Goal: Task Accomplishment & Management: Use online tool/utility

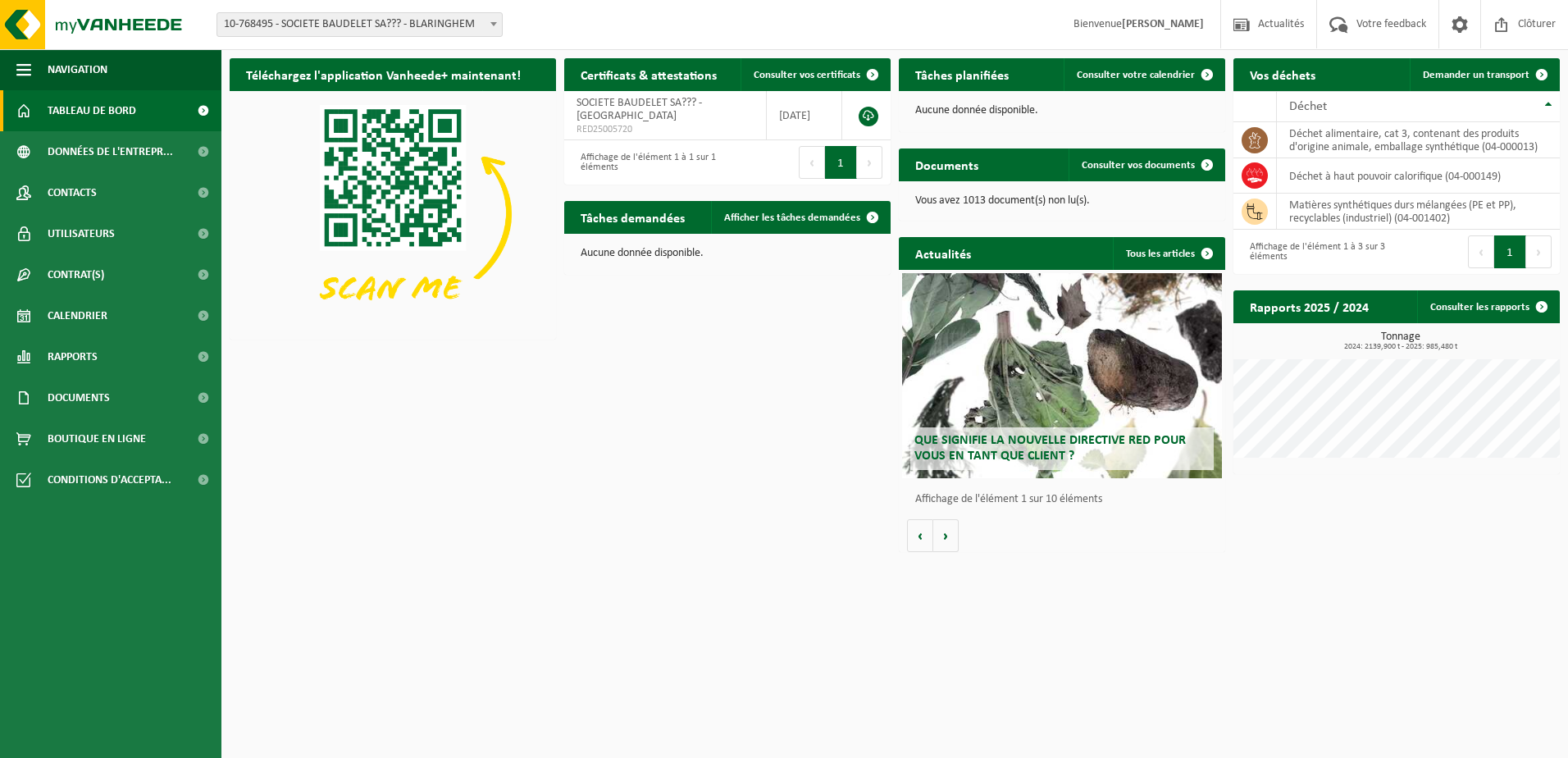
drag, startPoint x: 73, startPoint y: 323, endPoint x: 1221, endPoint y: 108, distance: 1168.0
click at [74, 321] on span "Calendrier" at bounding box center [78, 316] width 60 height 41
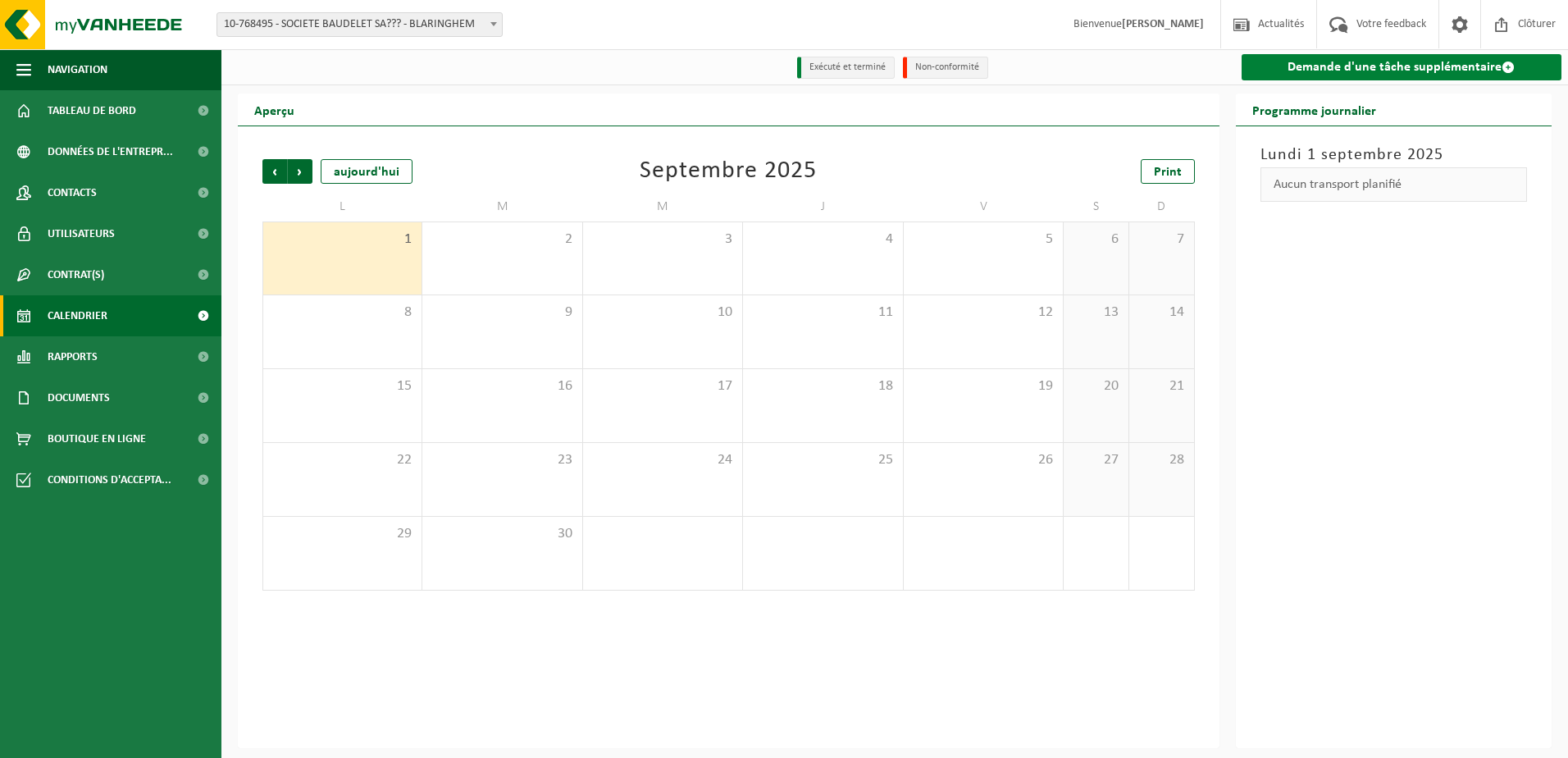
click at [1383, 69] on link "Demande d'une tâche supplémentaire" at bounding box center [1402, 68] width 321 height 26
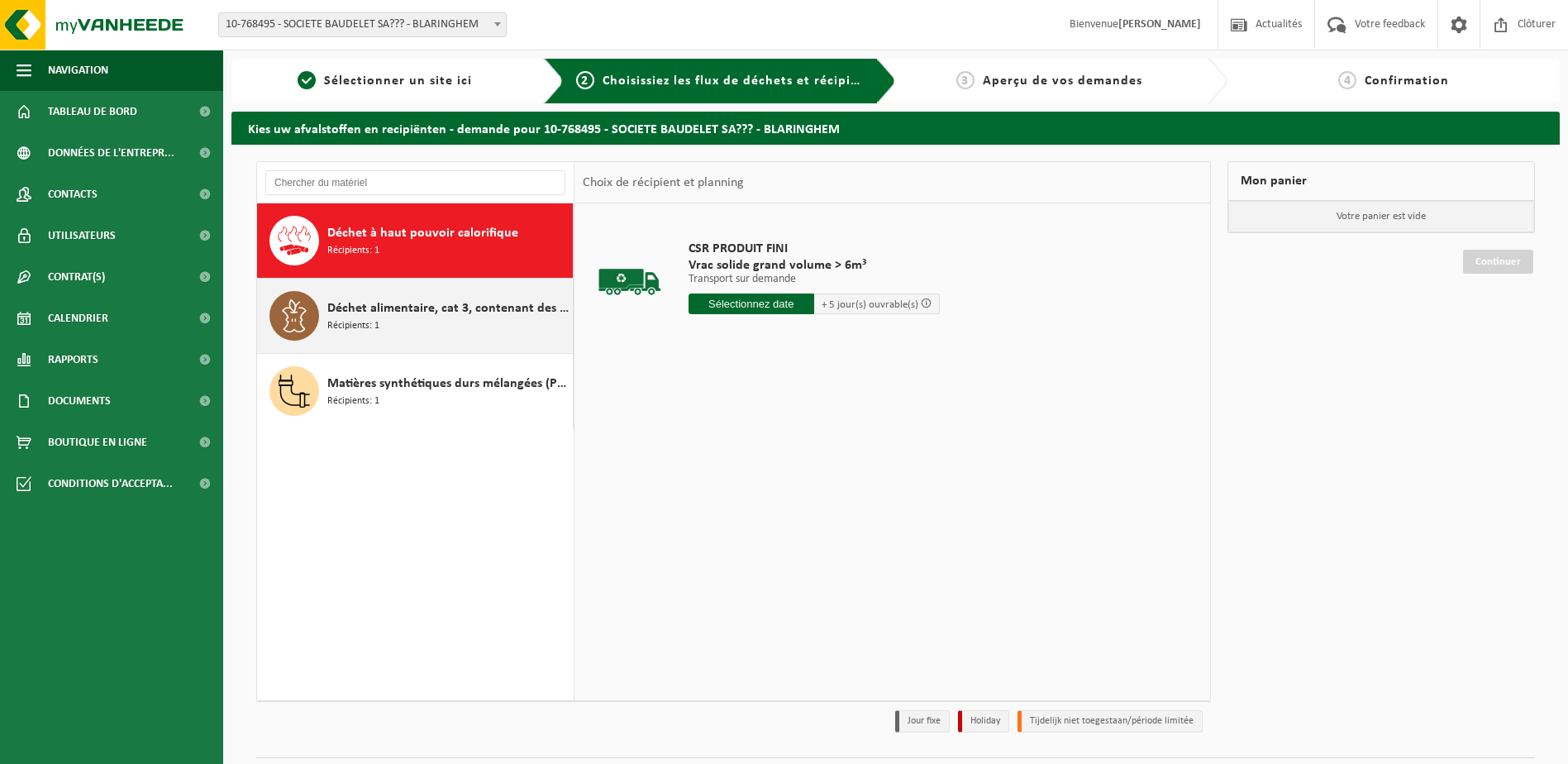
click at [418, 319] on div "Déchet alimentaire, cat 3, contenant des produits d'origine animale, emballage …" at bounding box center [447, 316] width 242 height 49
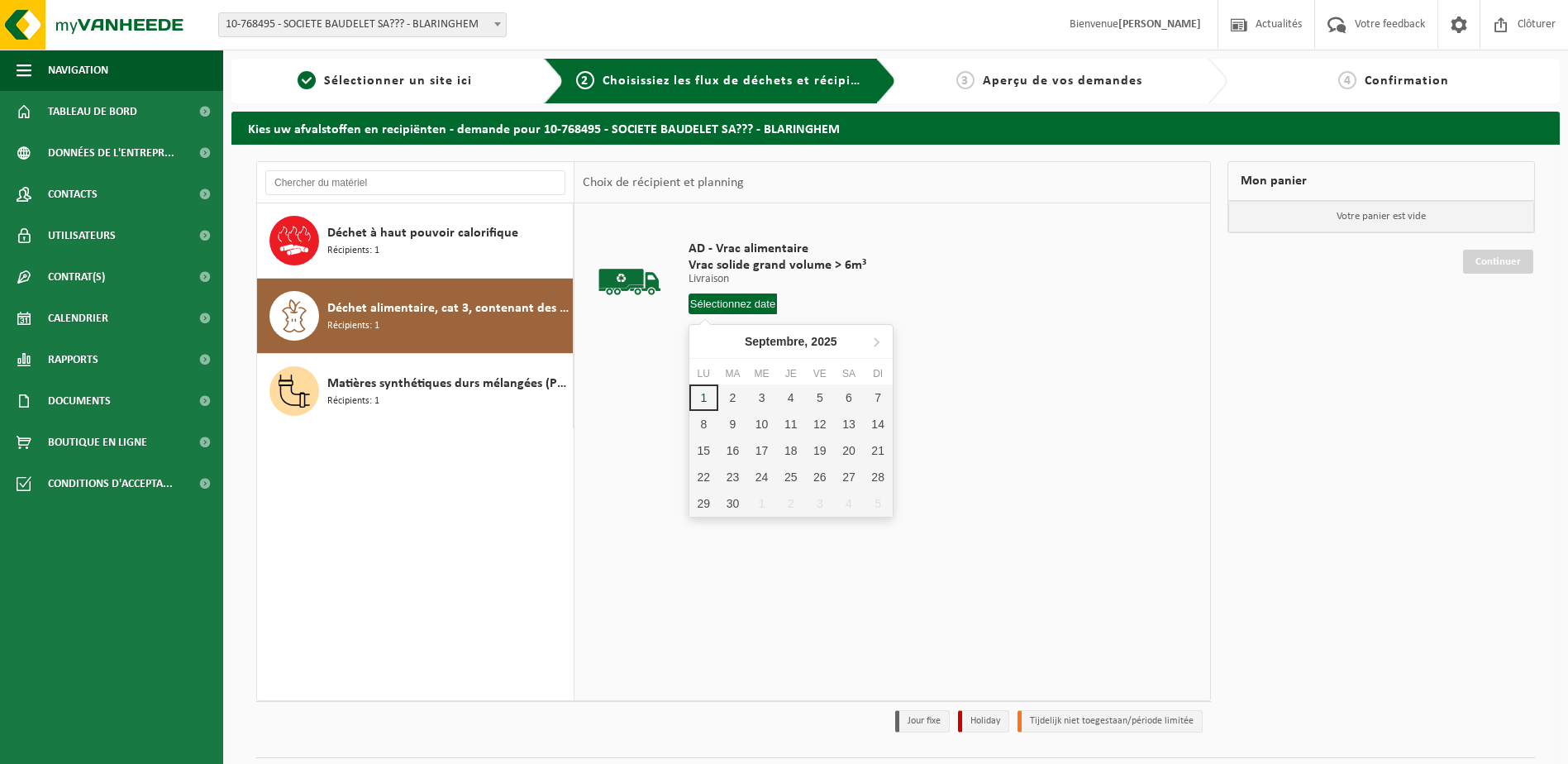
click at [723, 309] on input "text" at bounding box center [733, 304] width 89 height 21
click at [738, 392] on div "2" at bounding box center [733, 397] width 29 height 27
type input "à partir de 2025-09-02"
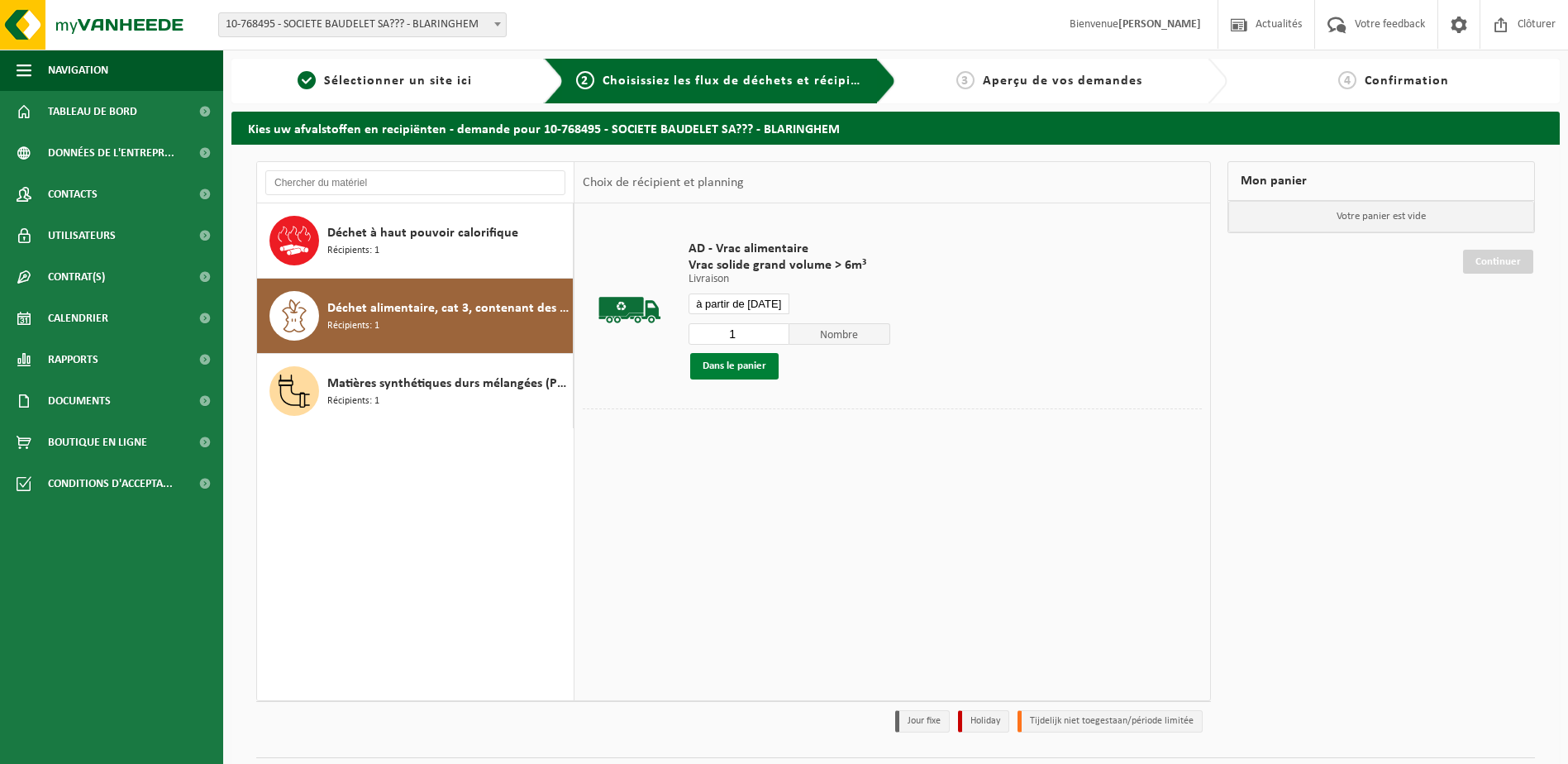
click at [766, 367] on button "Dans le panier" at bounding box center [734, 366] width 88 height 27
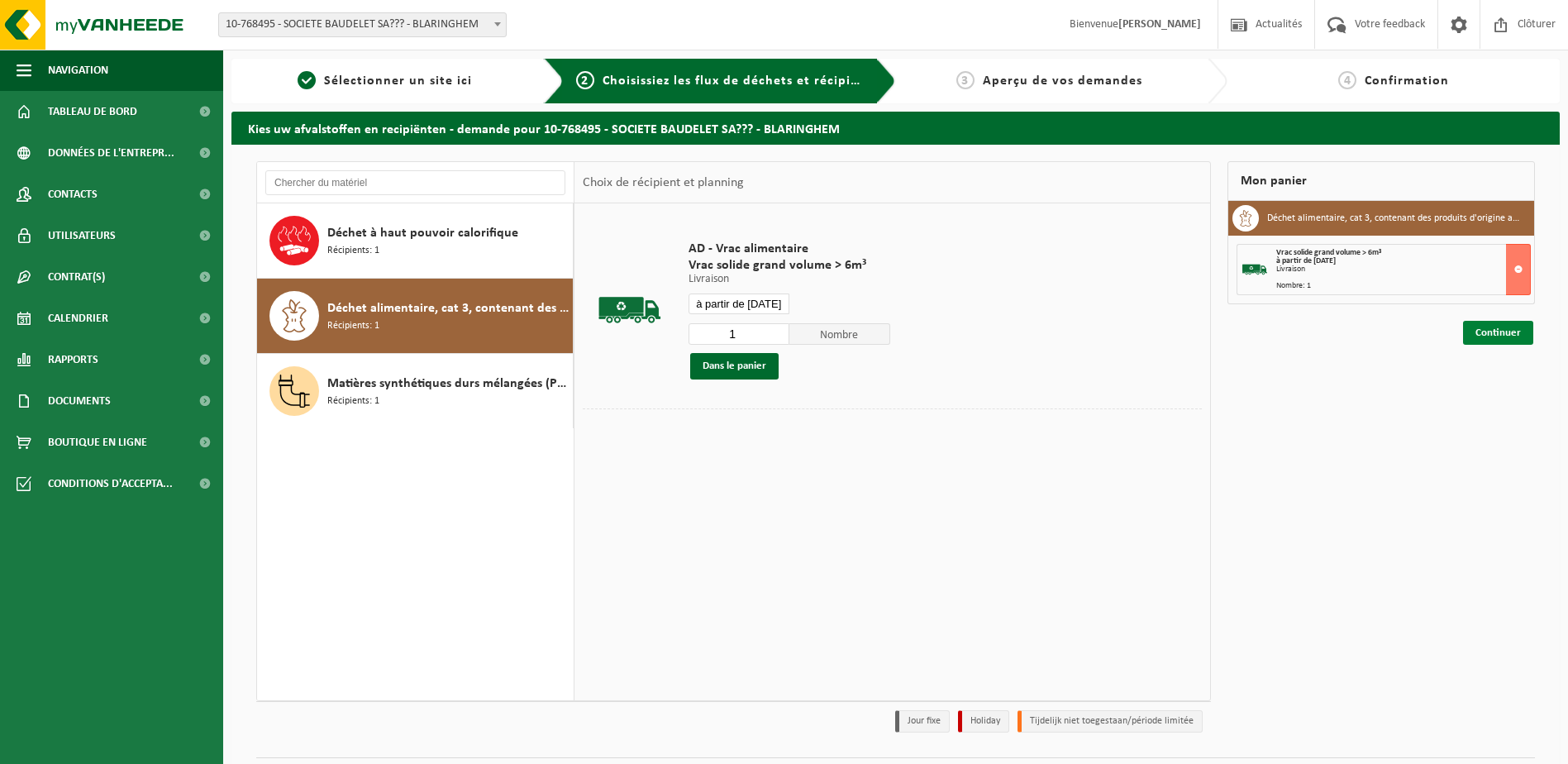
click at [1495, 330] on link "Continuer" at bounding box center [1498, 332] width 70 height 24
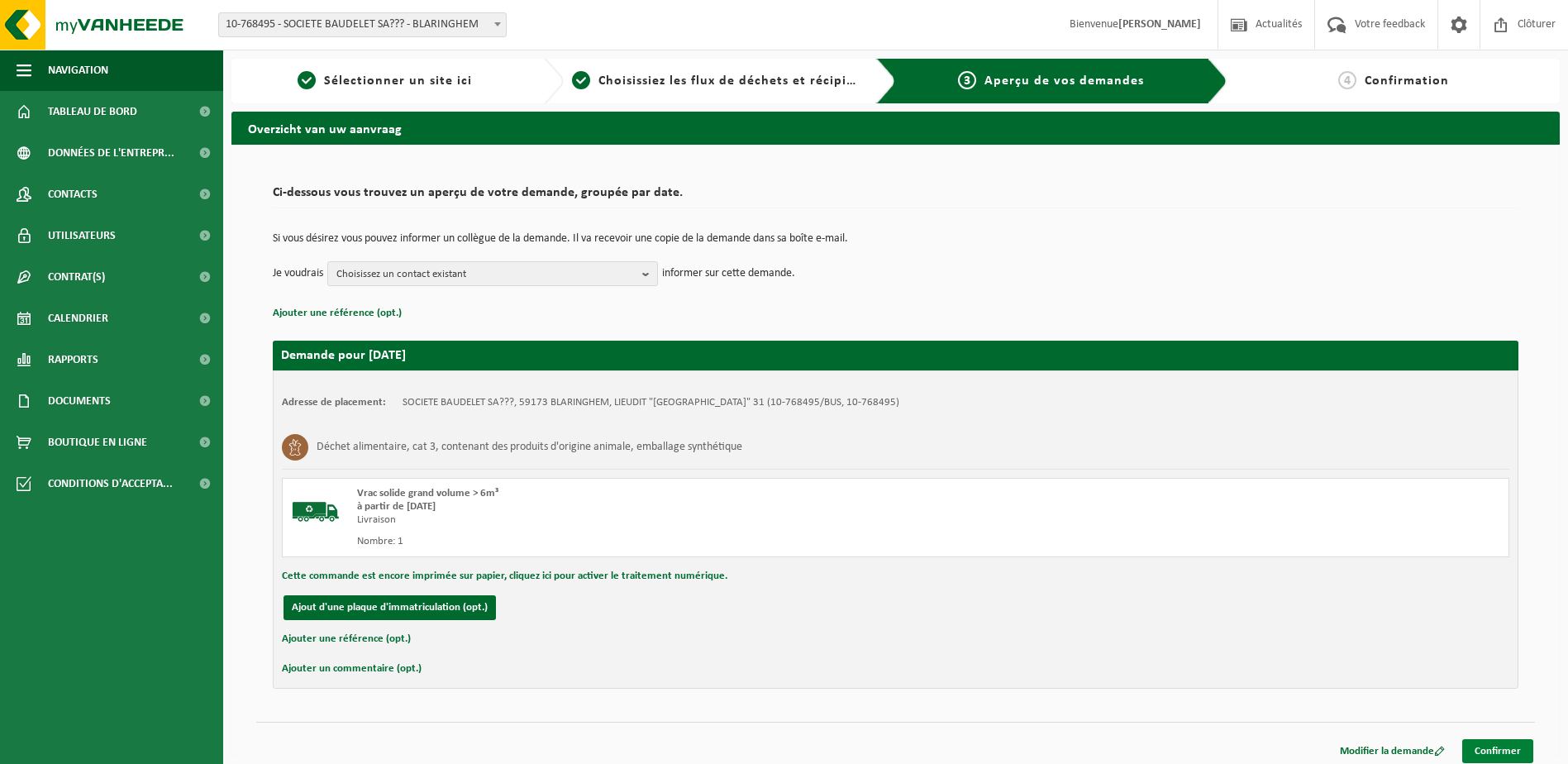
click at [1491, 748] on link "Confirmer" at bounding box center [1498, 751] width 71 height 24
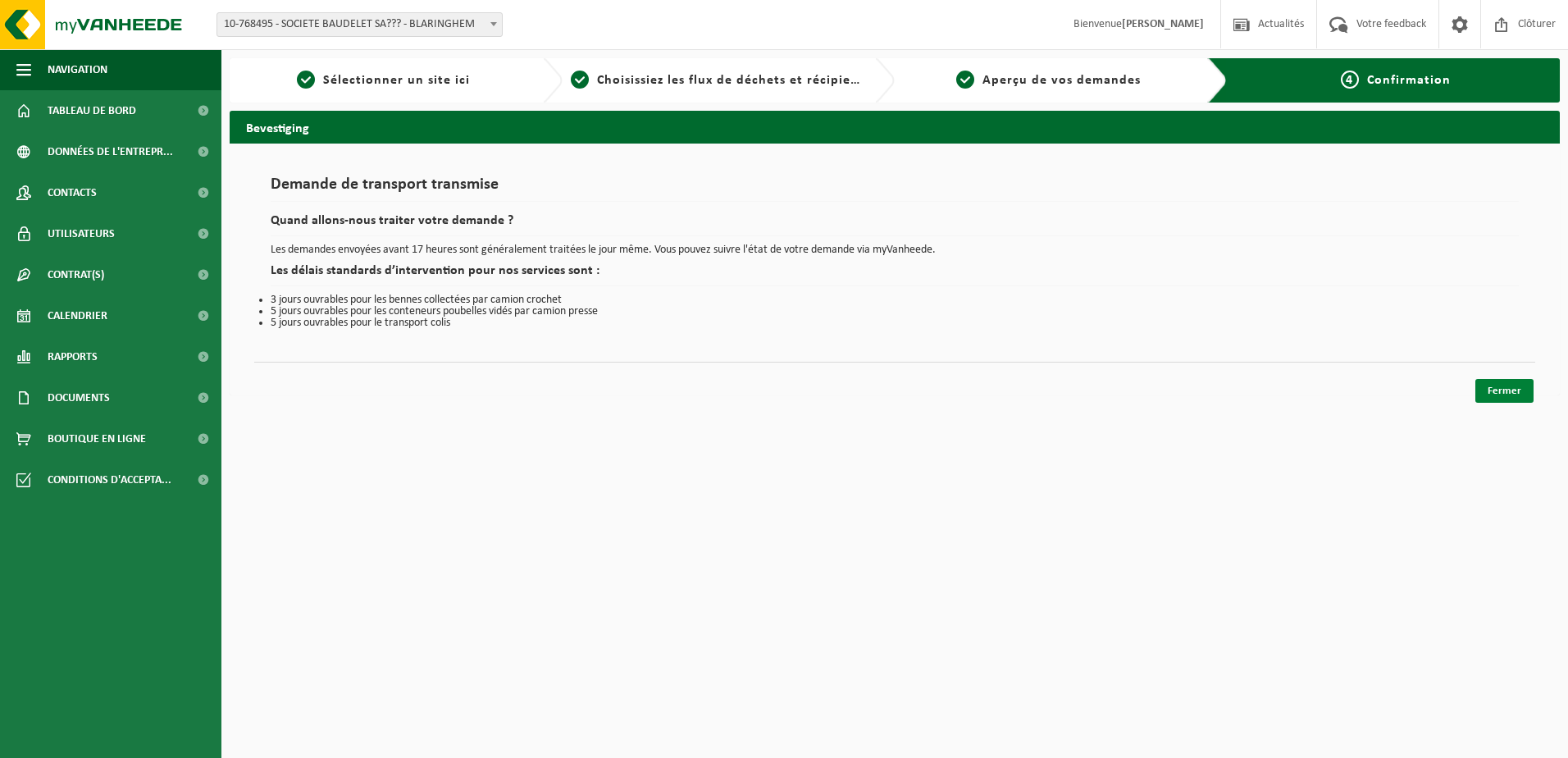
click at [1507, 388] on link "Fermer" at bounding box center [1505, 390] width 58 height 24
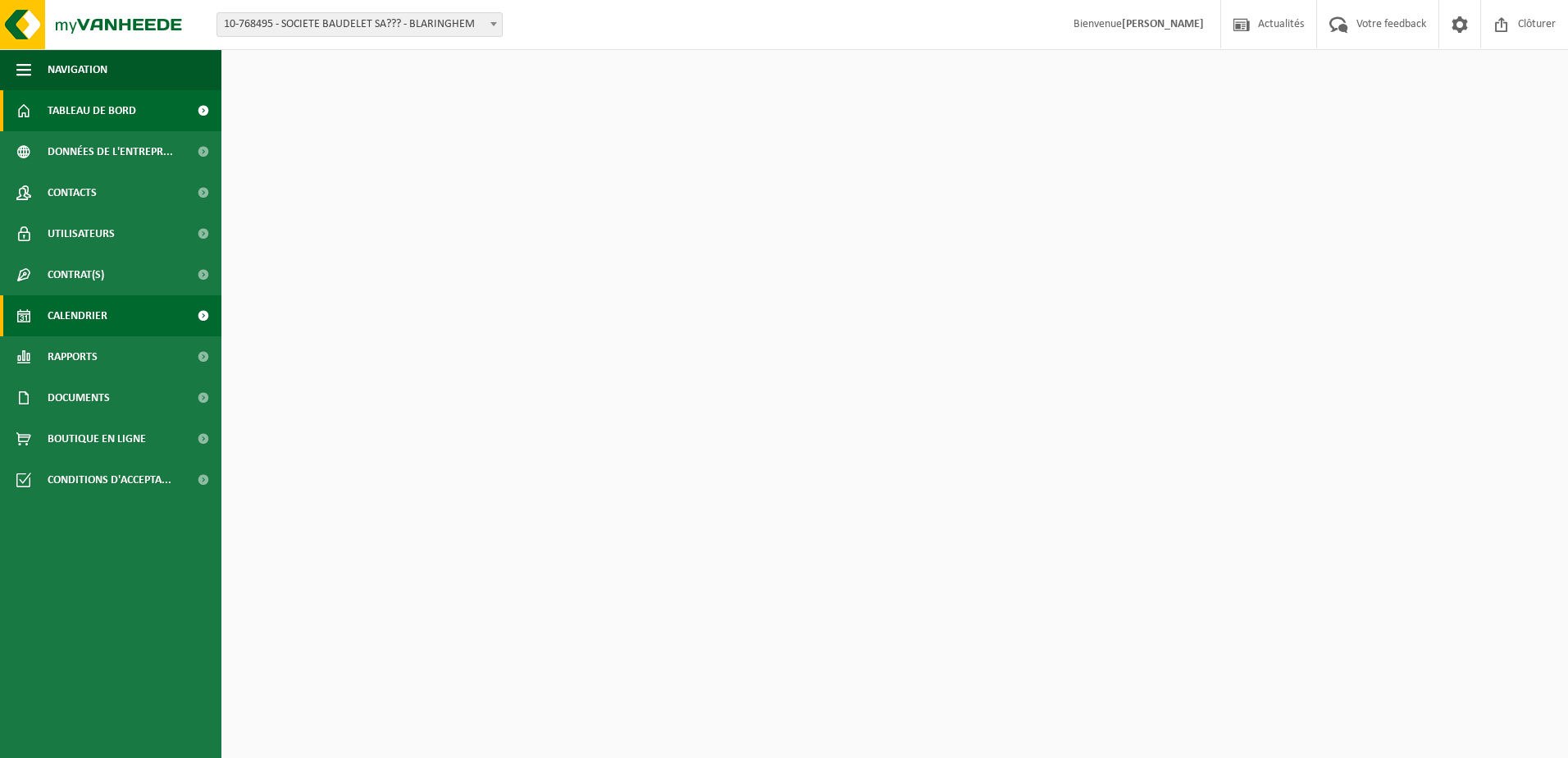
click at [104, 312] on span "Calendrier" at bounding box center [78, 316] width 60 height 41
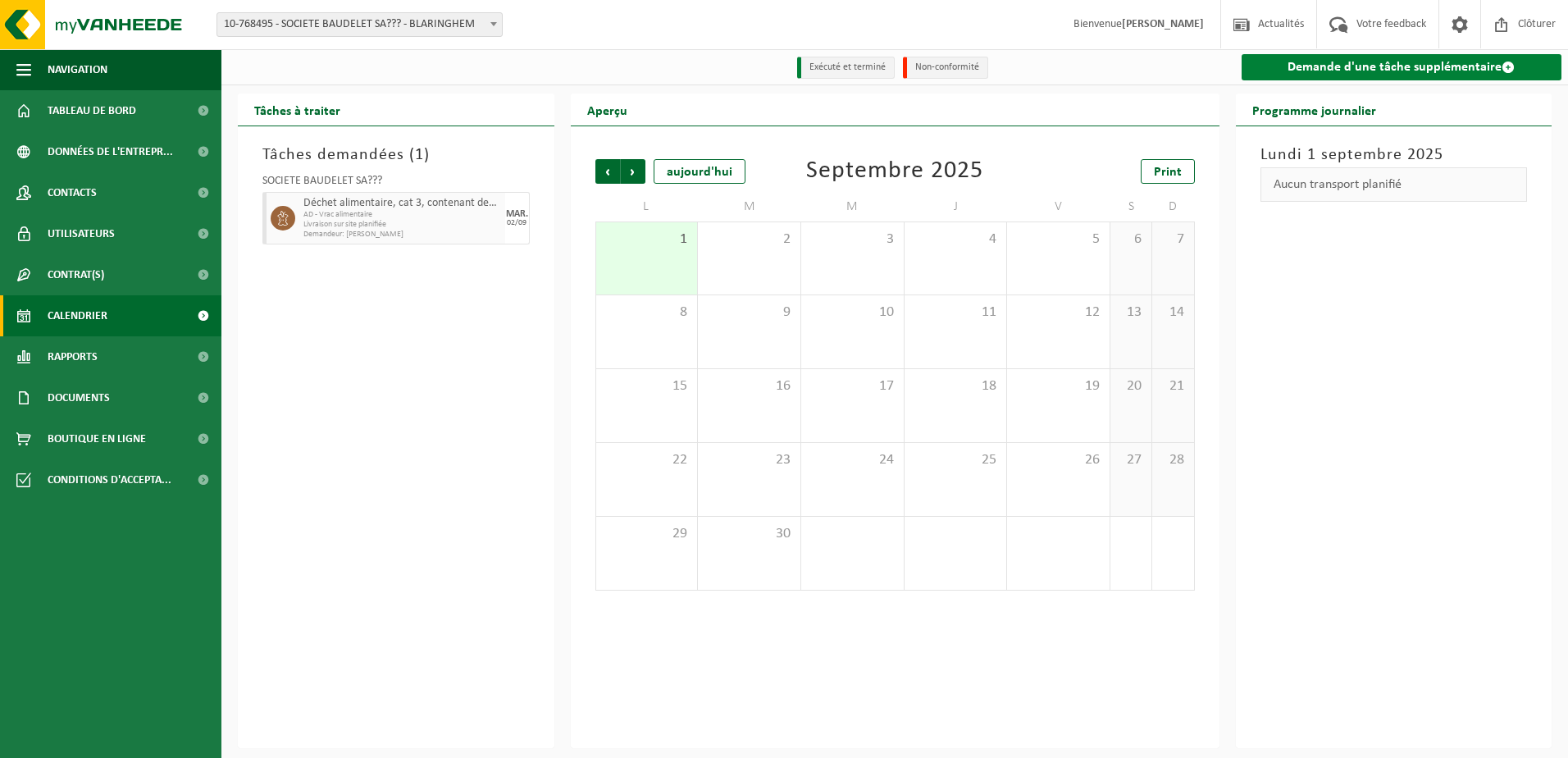
click at [1315, 61] on link "Demande d'une tâche supplémentaire" at bounding box center [1402, 68] width 321 height 26
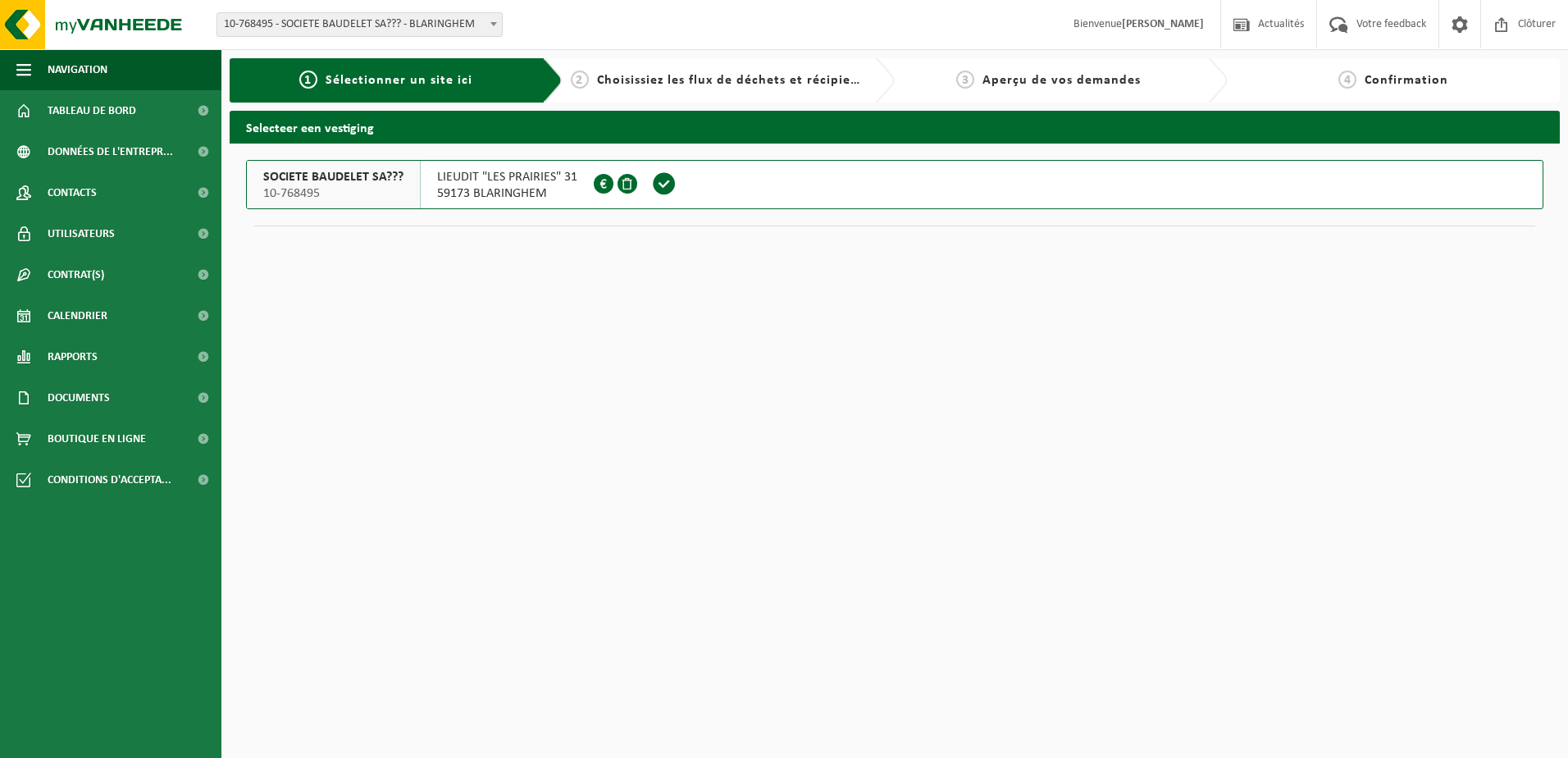
click at [387, 188] on span "10-768495" at bounding box center [333, 193] width 140 height 16
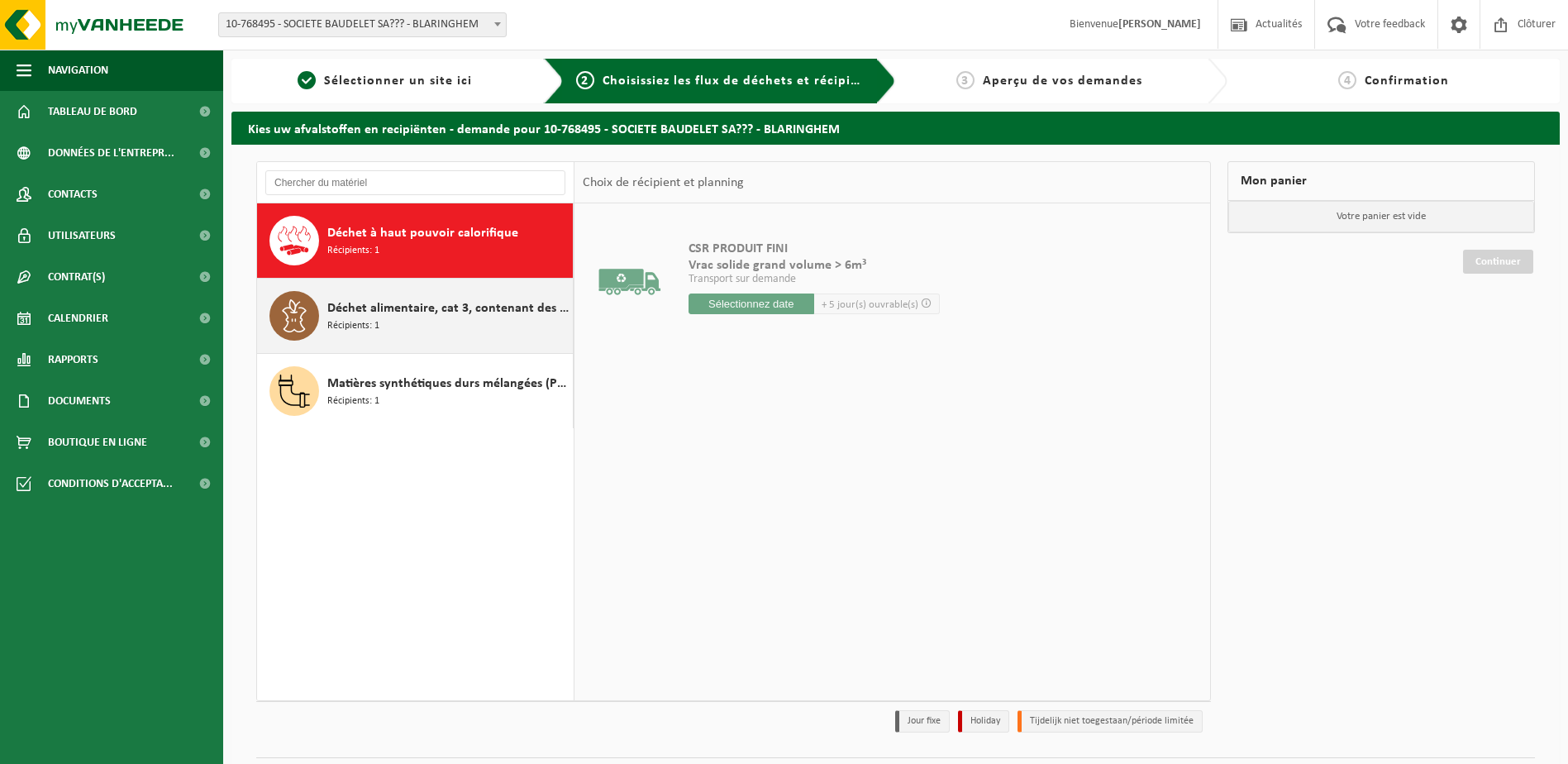
click at [337, 314] on span "Déchet alimentaire, cat 3, contenant des produits d'origine animale, emballage …" at bounding box center [447, 308] width 242 height 20
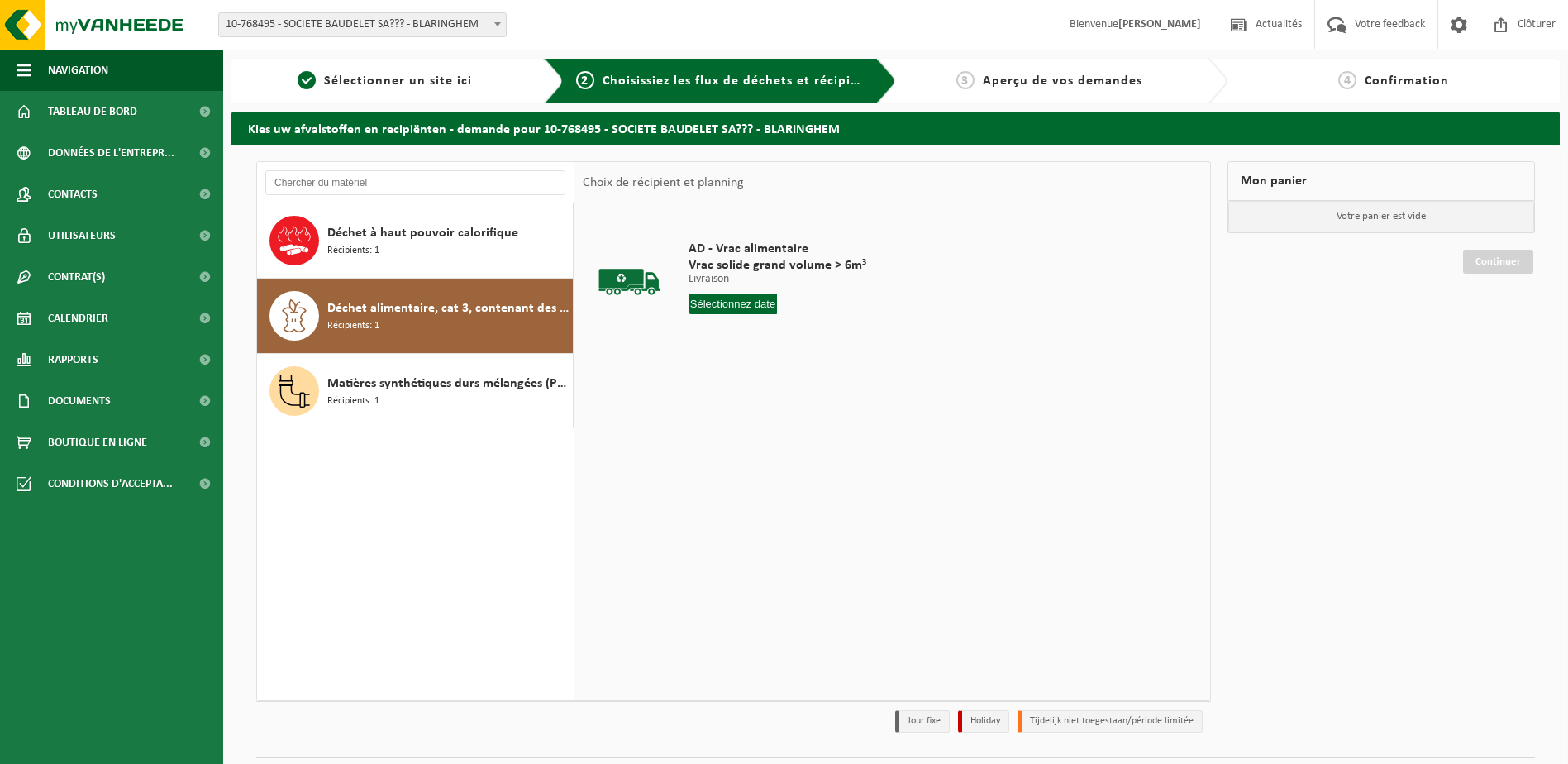
click at [733, 304] on input "text" at bounding box center [733, 304] width 89 height 21
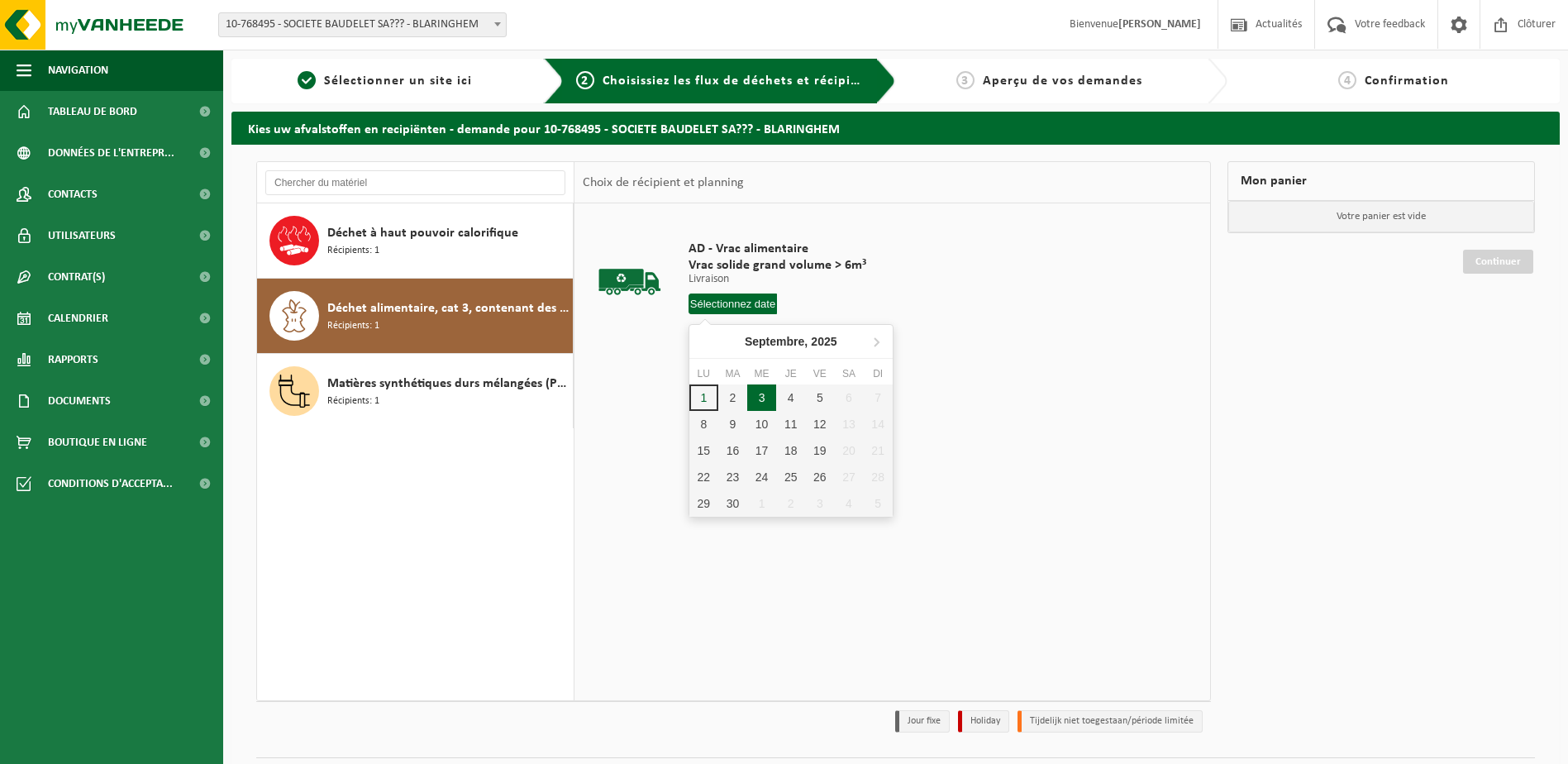
click at [755, 395] on div "3" at bounding box center [761, 397] width 29 height 27
type input "à partir de [DATE]"
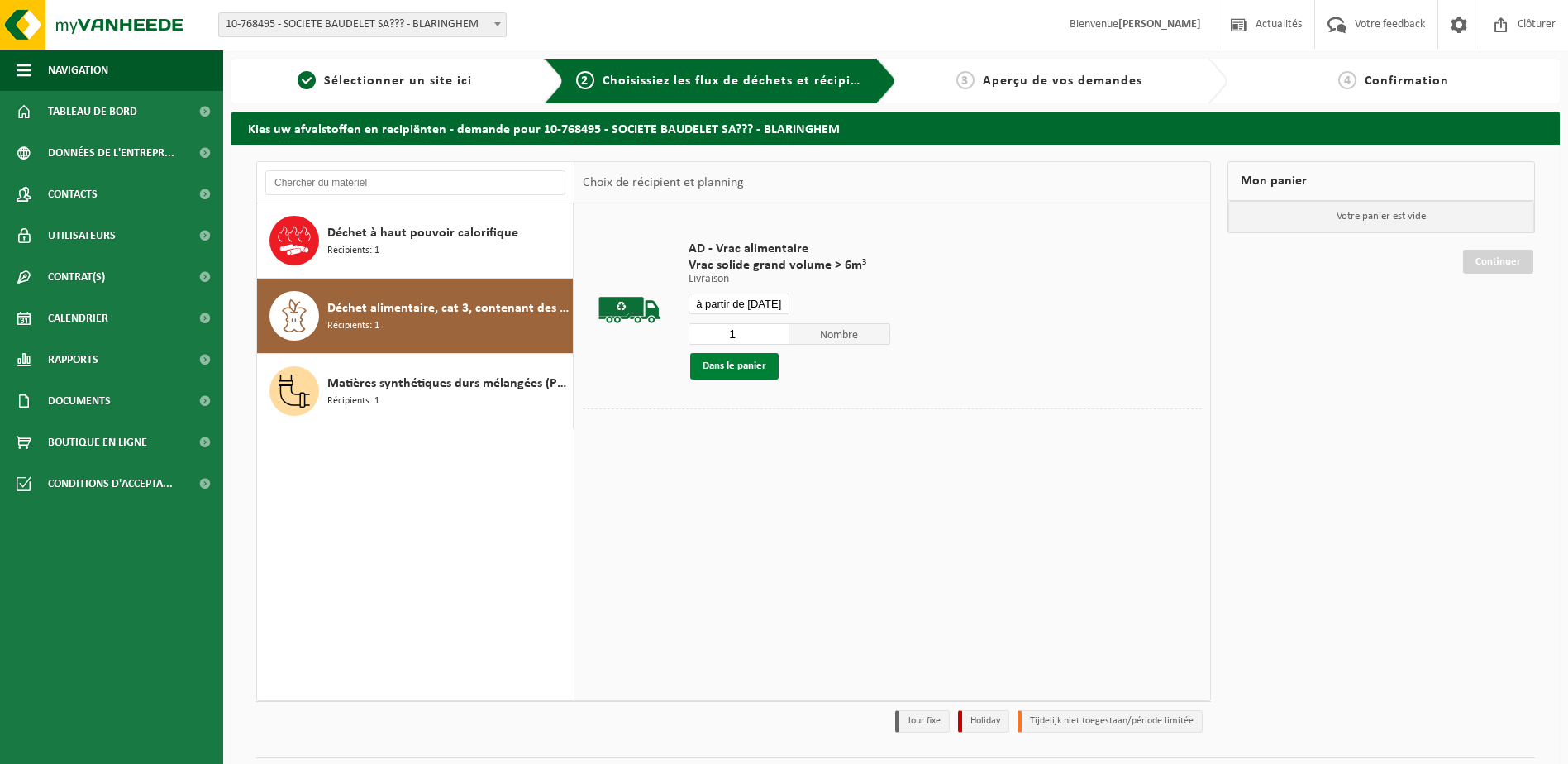
click at [753, 364] on button "Dans le panier" at bounding box center [734, 366] width 88 height 27
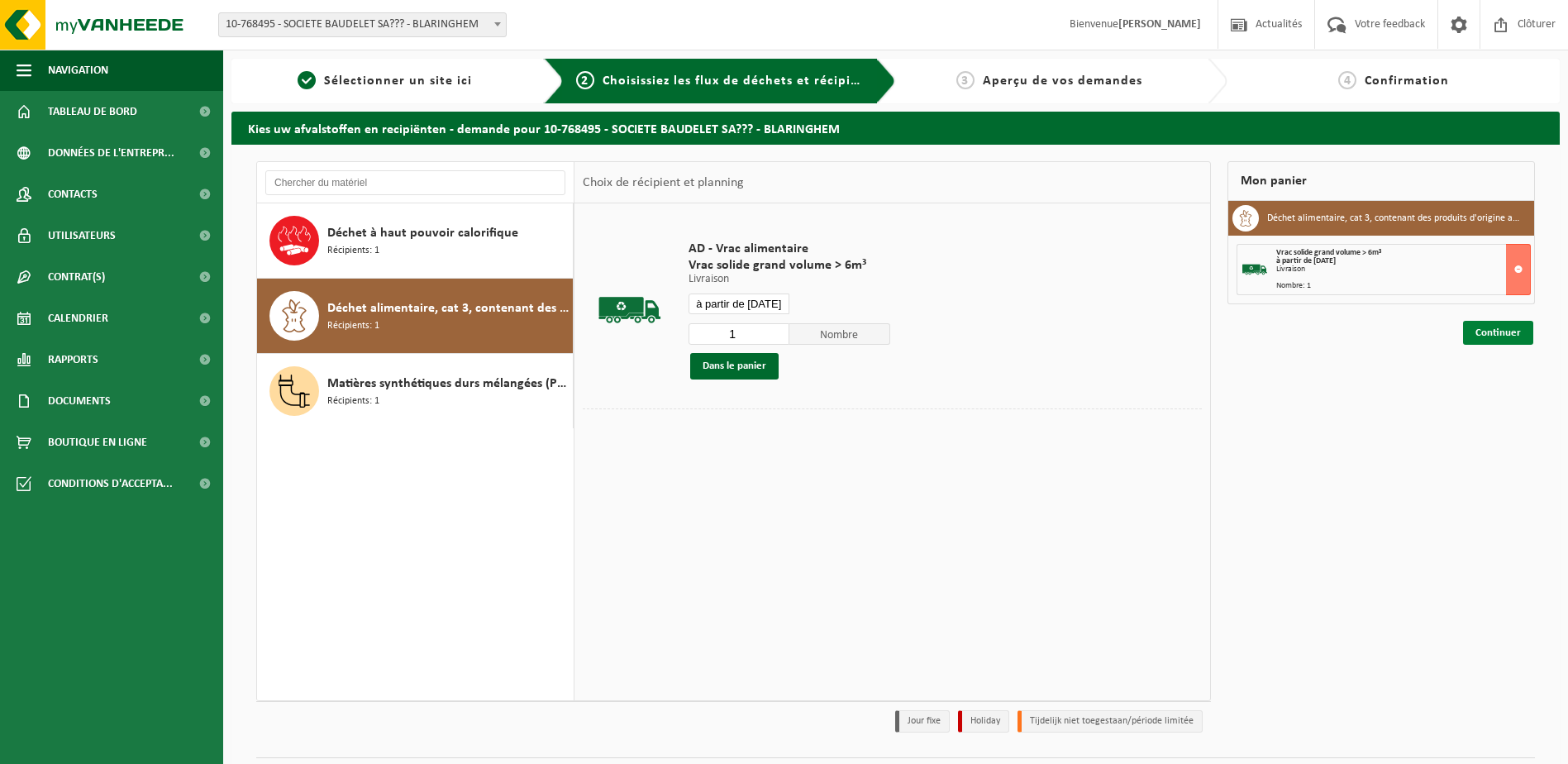
click at [1490, 326] on link "Continuer" at bounding box center [1498, 332] width 70 height 24
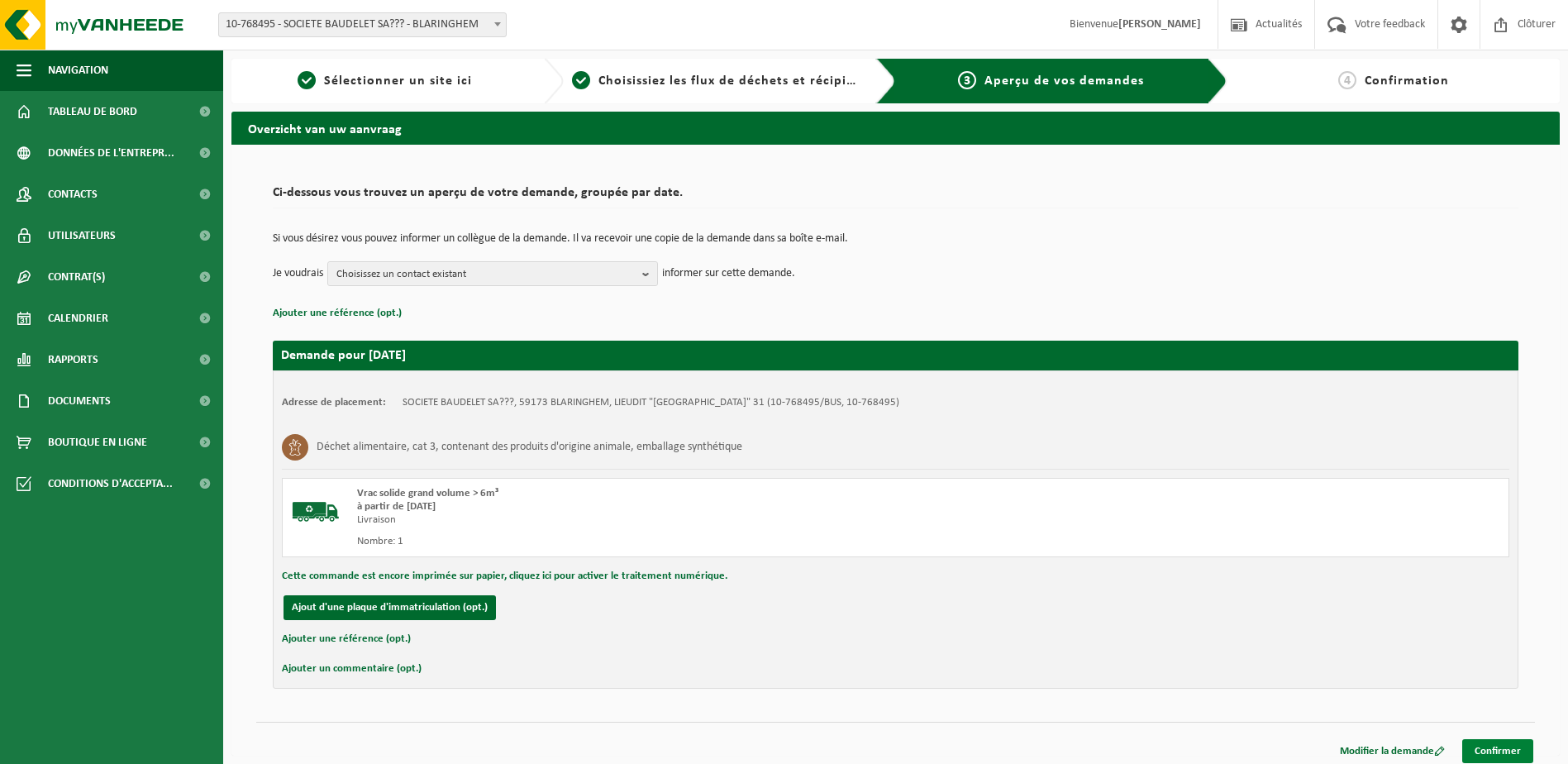
click at [1515, 748] on link "Confirmer" at bounding box center [1498, 751] width 71 height 24
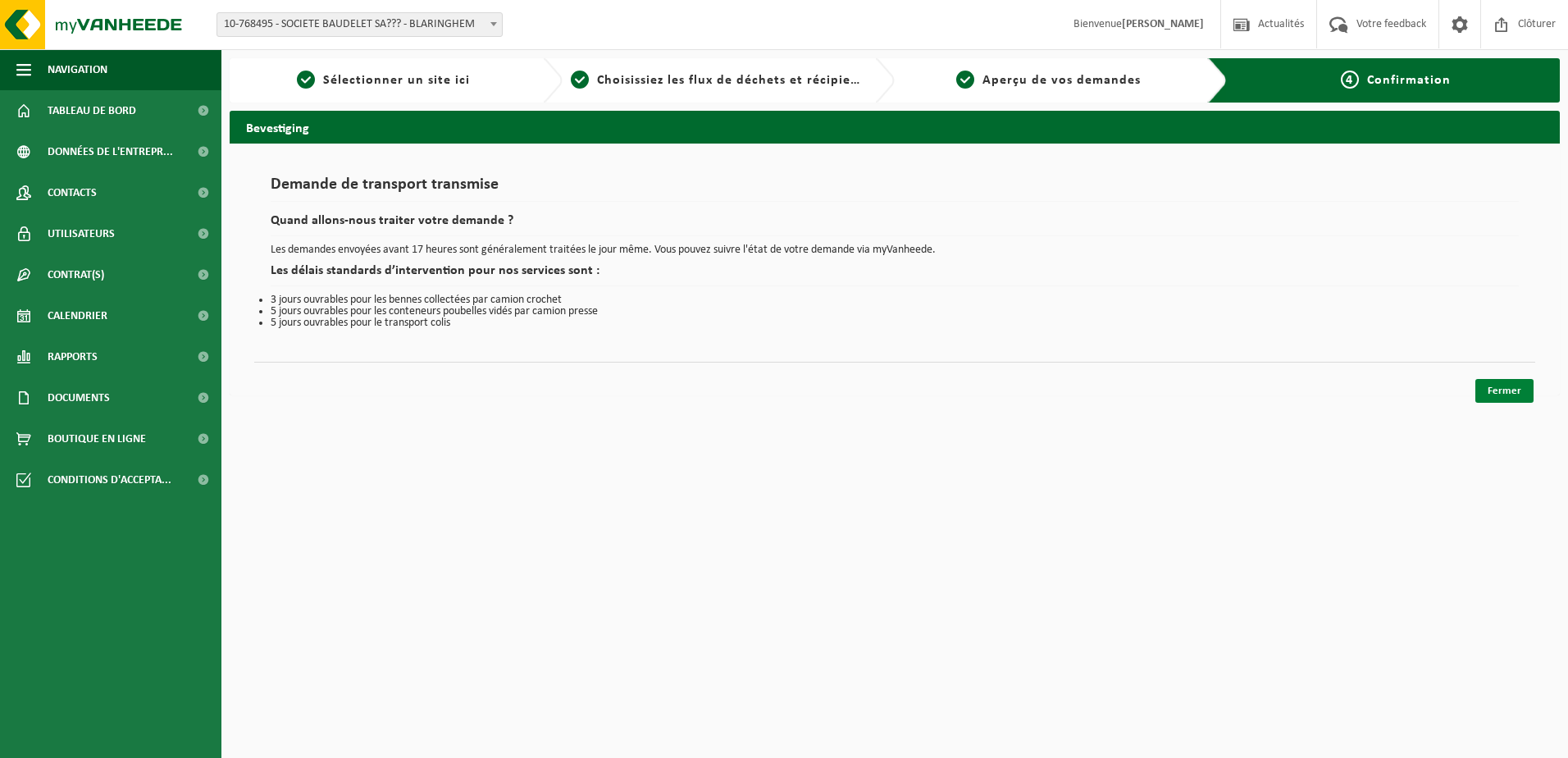
click at [1506, 390] on link "Fermer" at bounding box center [1505, 390] width 58 height 24
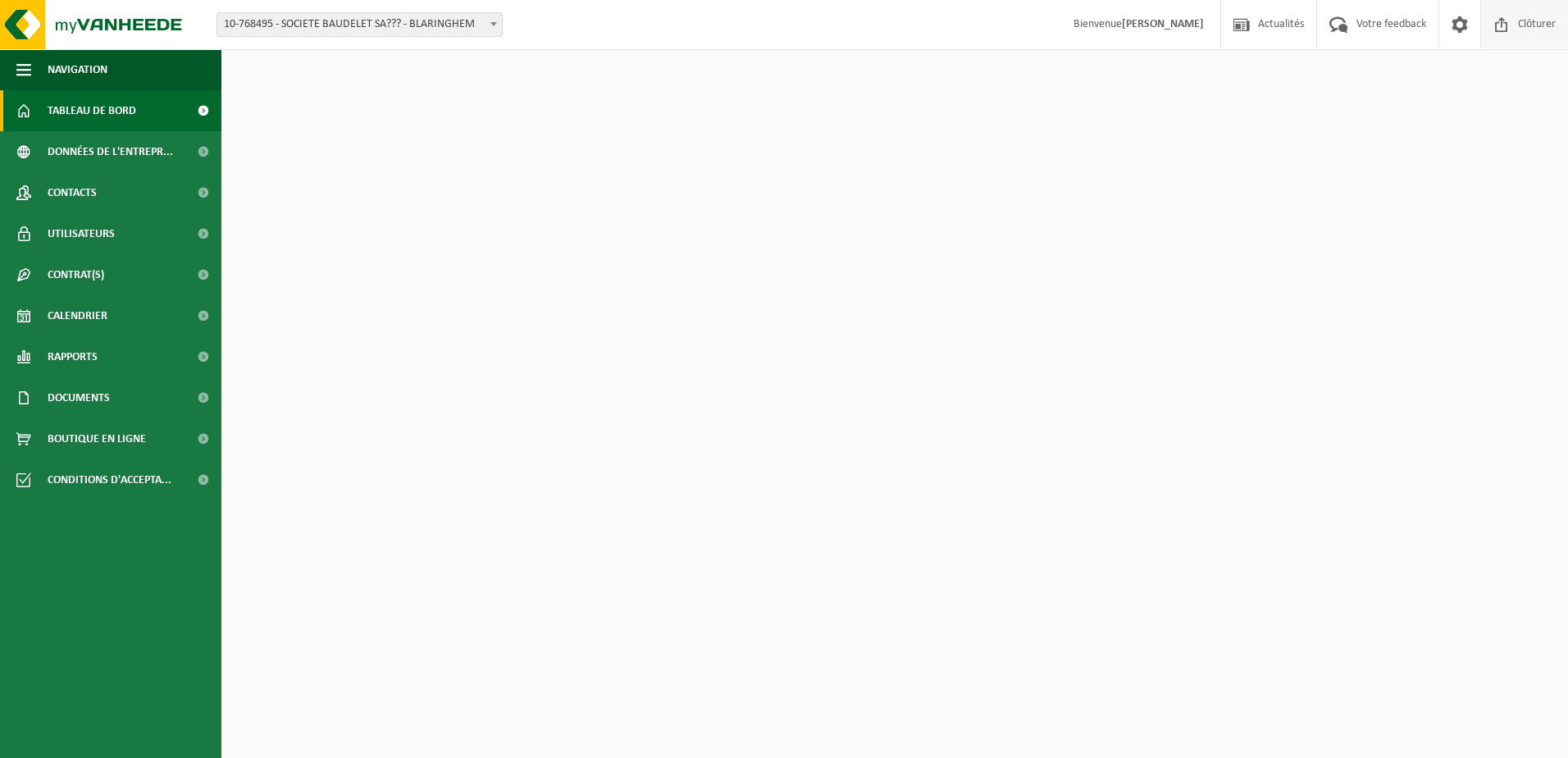
click at [1534, 23] on span "Clôturer" at bounding box center [1537, 24] width 46 height 48
